Goal: Navigation & Orientation: Find specific page/section

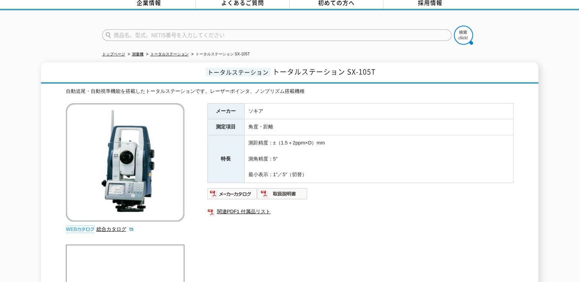
scroll to position [37, 0]
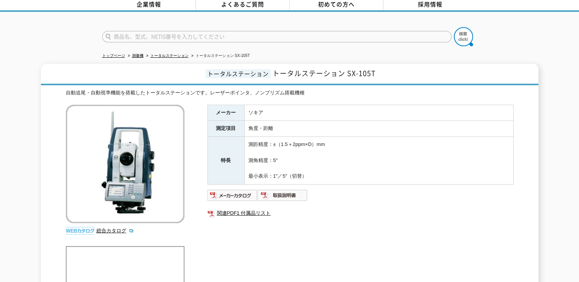
click at [121, 157] on img at bounding box center [125, 164] width 119 height 119
click at [231, 189] on img at bounding box center [232, 195] width 50 height 12
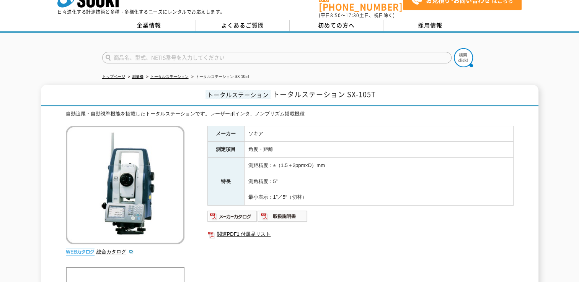
scroll to position [17, 0]
click at [98, 5] on icon at bounding box center [100, -1] width 8 height 15
